Goal: Information Seeking & Learning: Learn about a topic

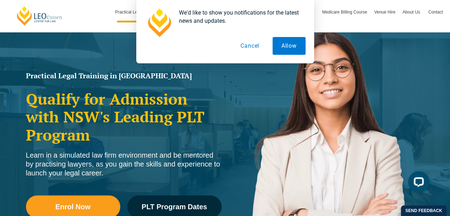
click at [288, 45] on button "Allow" at bounding box center [288, 46] width 33 height 18
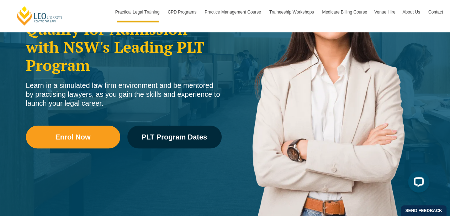
scroll to position [131, 0]
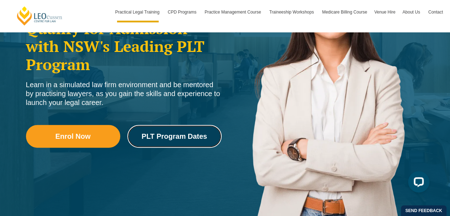
click at [158, 137] on span "PLT Program Dates" at bounding box center [174, 136] width 65 height 7
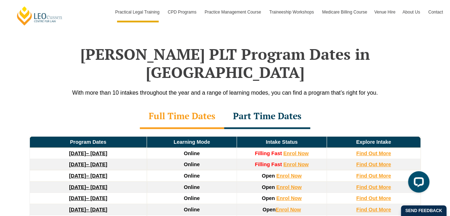
scroll to position [1015, 0]
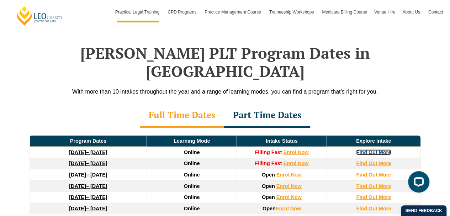
click at [379, 149] on strong "Find Out More" at bounding box center [373, 152] width 35 height 6
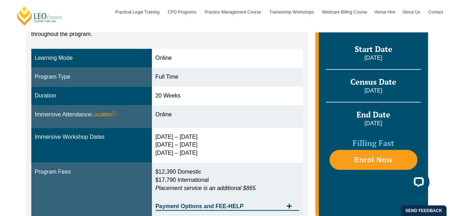
scroll to position [217, 0]
